Goal: Find contact information: Find contact information

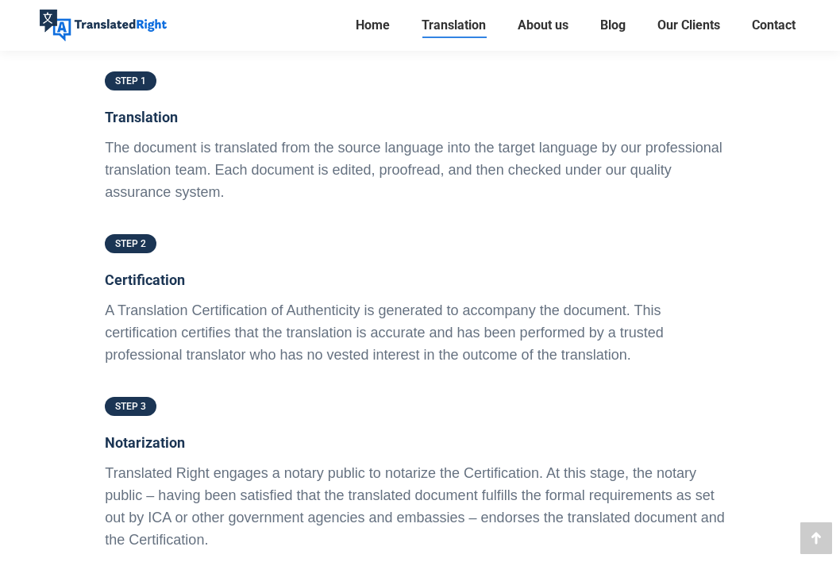
scroll to position [4285, 0]
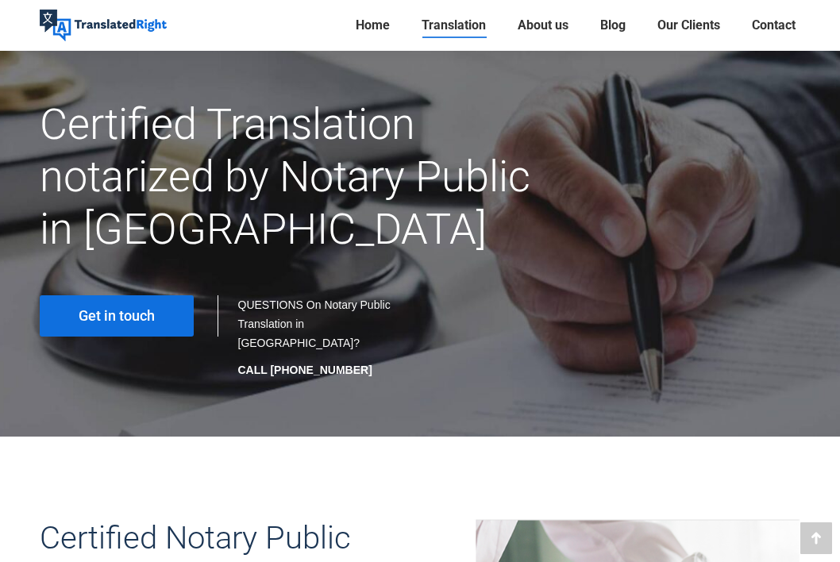
scroll to position [238, 0]
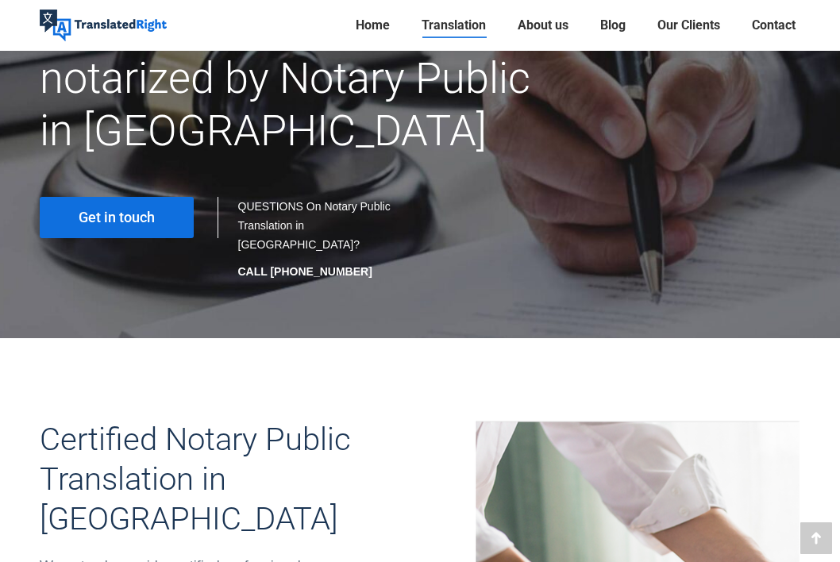
click at [130, 221] on span "Get in touch" at bounding box center [117, 217] width 76 height 16
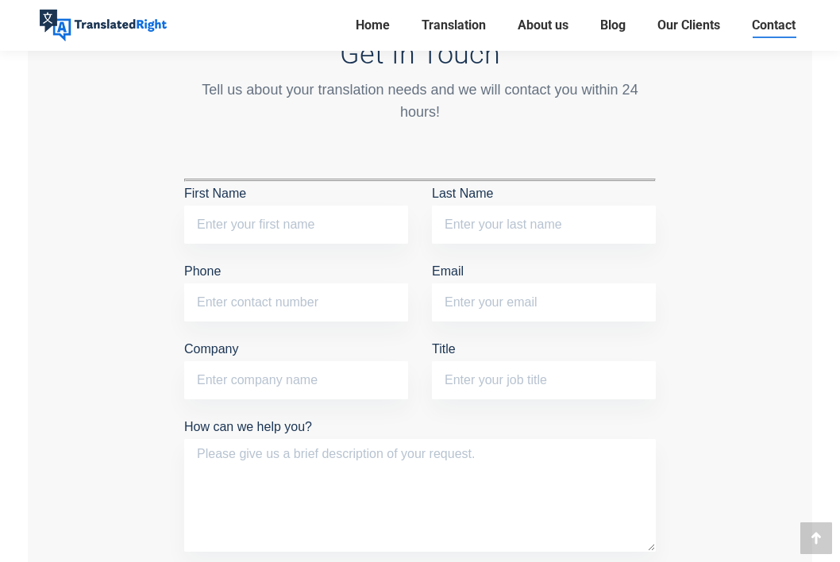
scroll to position [1370, 0]
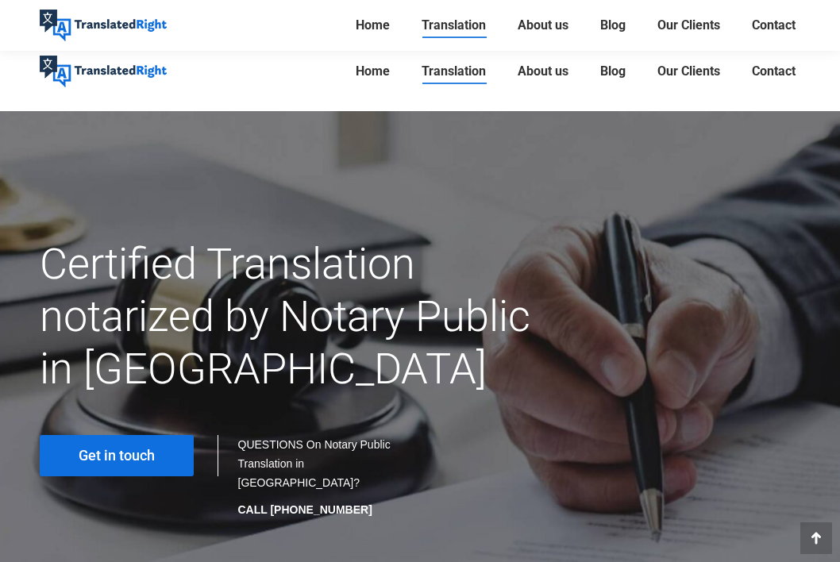
scroll to position [238, 0]
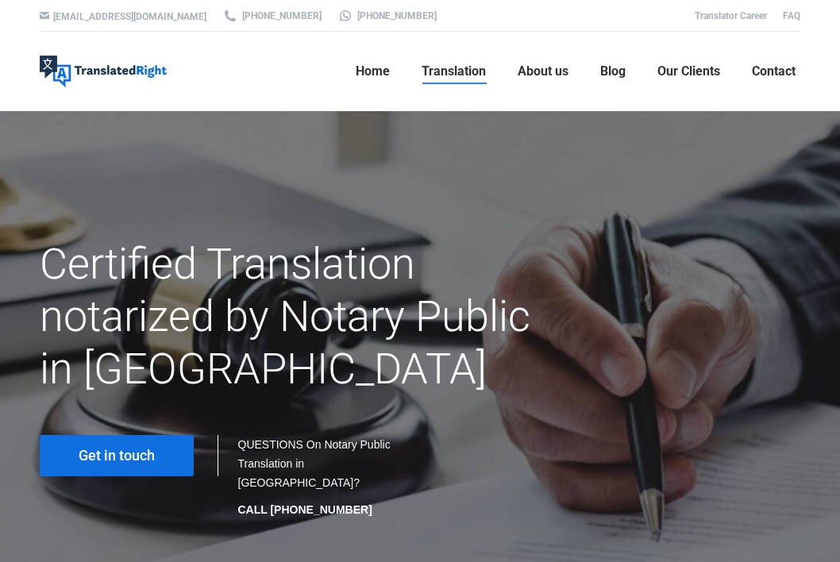
click at [340, 8] on div at bounding box center [419, 16] width 2427 height 32
click at [340, 11] on link "[PHONE_NUMBER]" at bounding box center [386, 16] width 99 height 14
